Goal: Find specific page/section: Find specific page/section

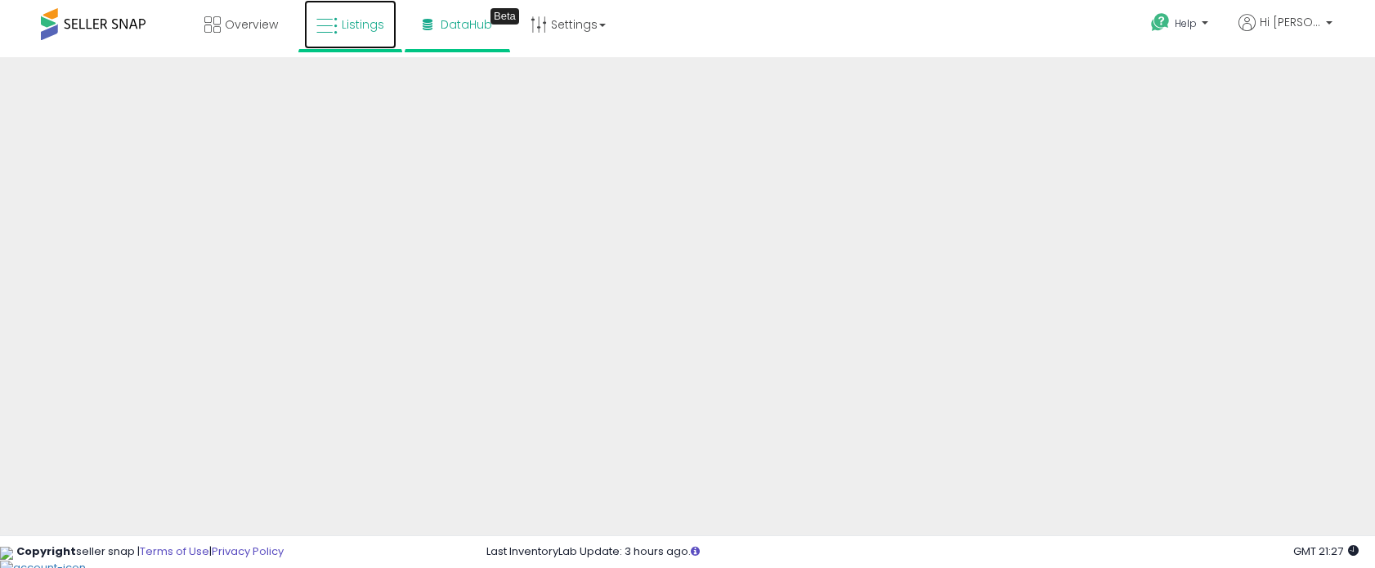
click at [361, 20] on span "Listings" at bounding box center [363, 24] width 42 height 16
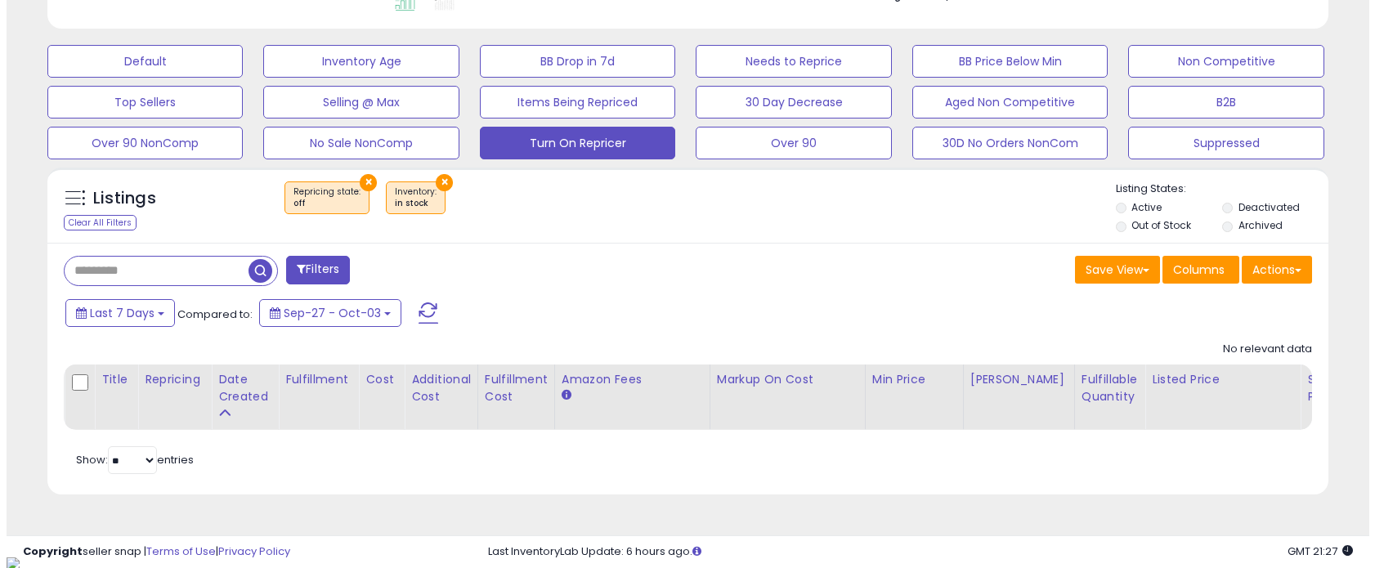
scroll to position [335, 743]
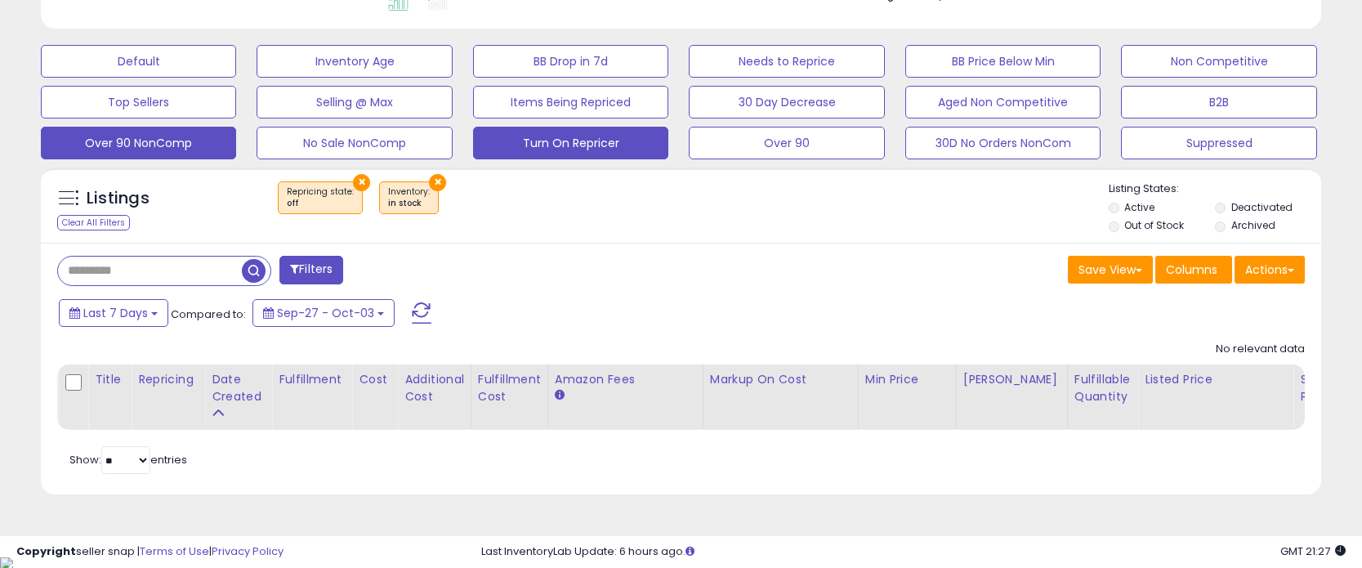
click at [166, 151] on button "Over 90 NonComp" at bounding box center [138, 143] width 195 height 33
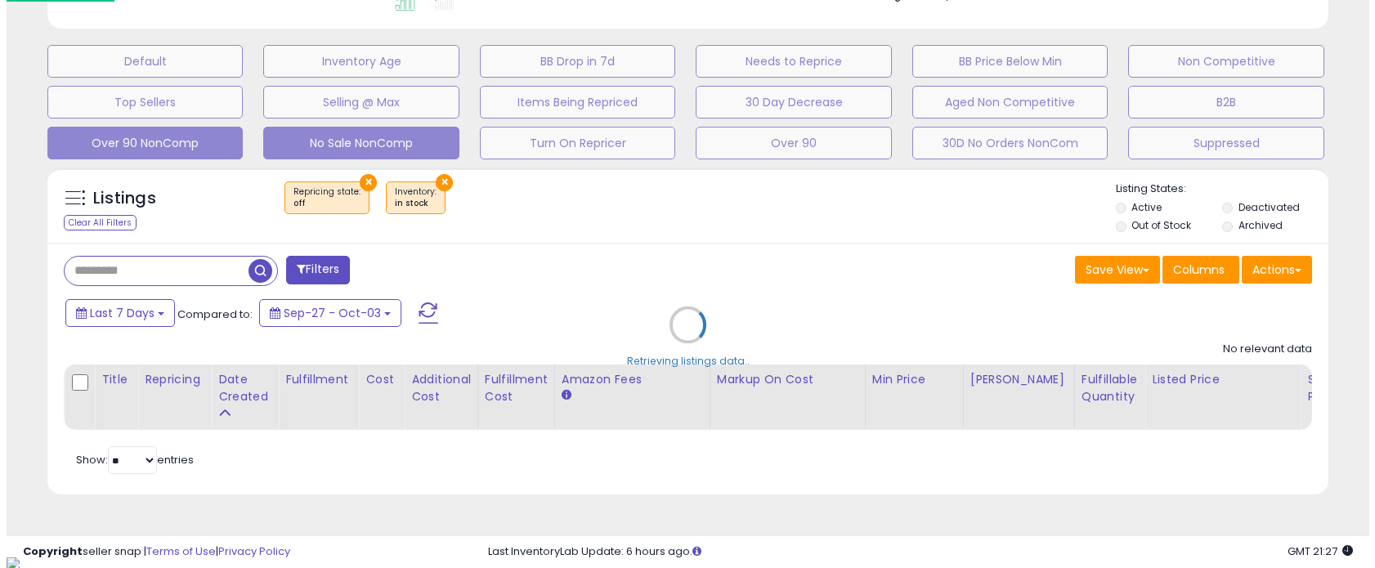
scroll to position [816892, 816477]
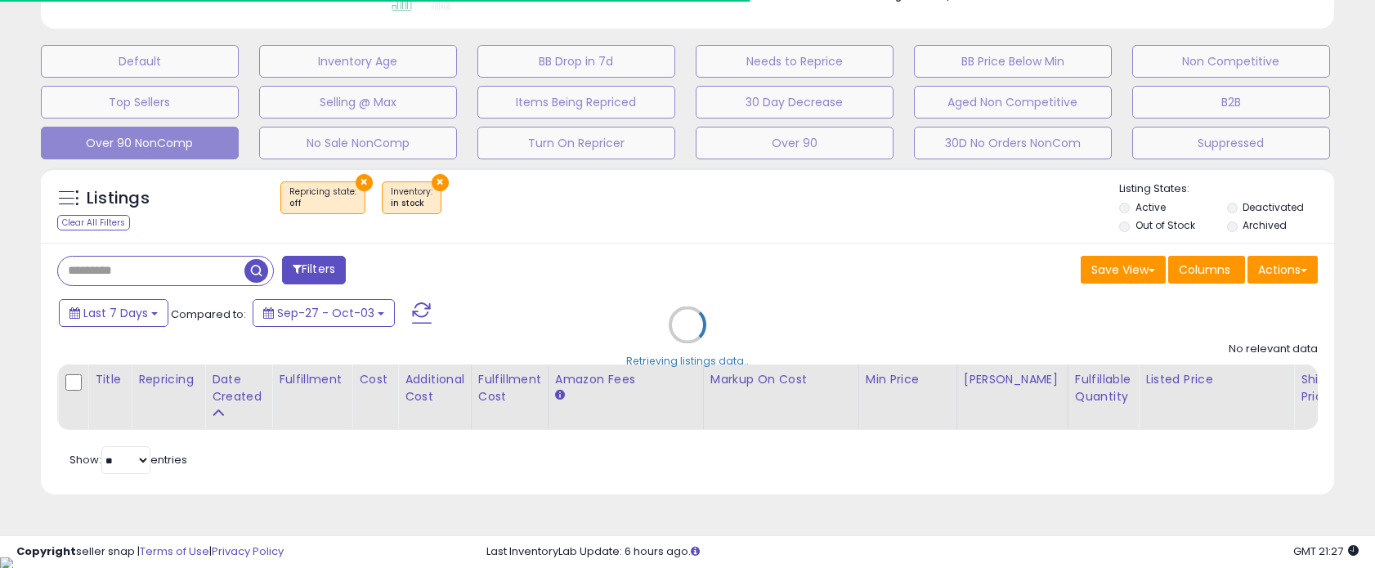
select select "**"
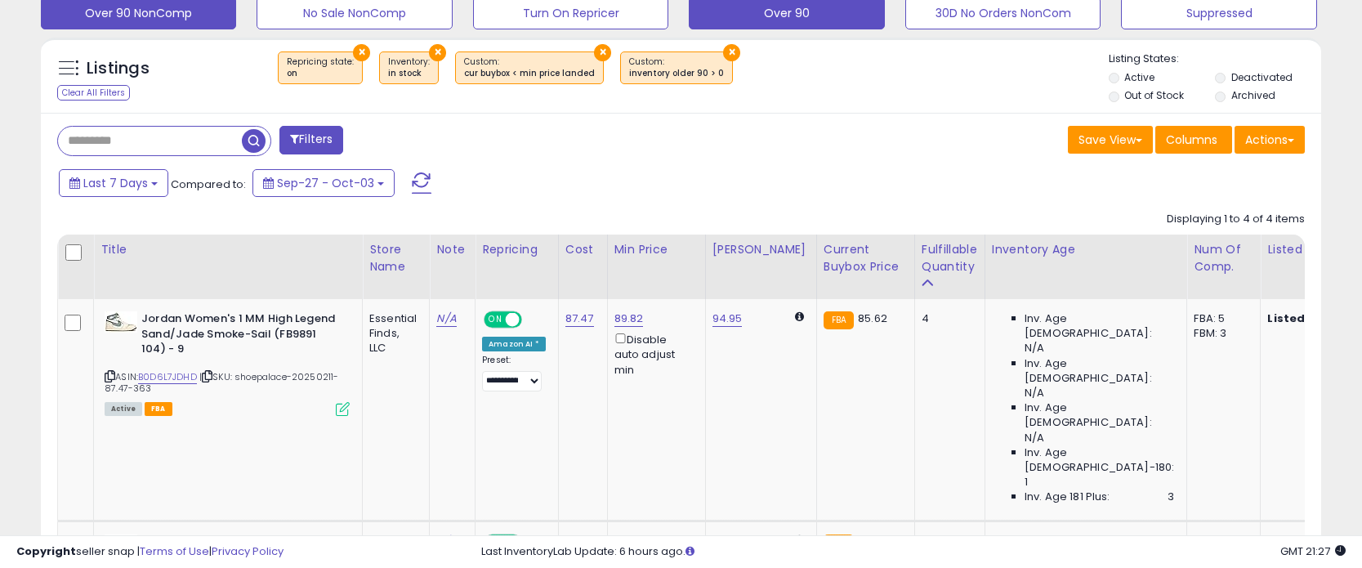
scroll to position [389, 0]
